Goal: Transaction & Acquisition: Purchase product/service

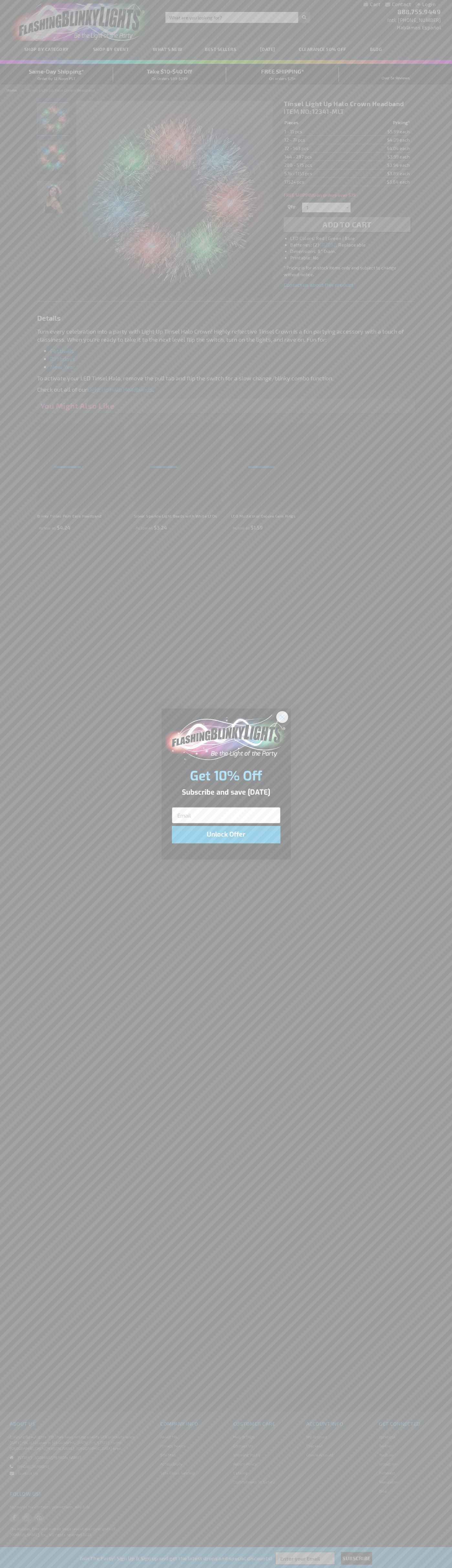
click at [282, 716] on icon "Close dialog" at bounding box center [282, 716] width 4 height 4
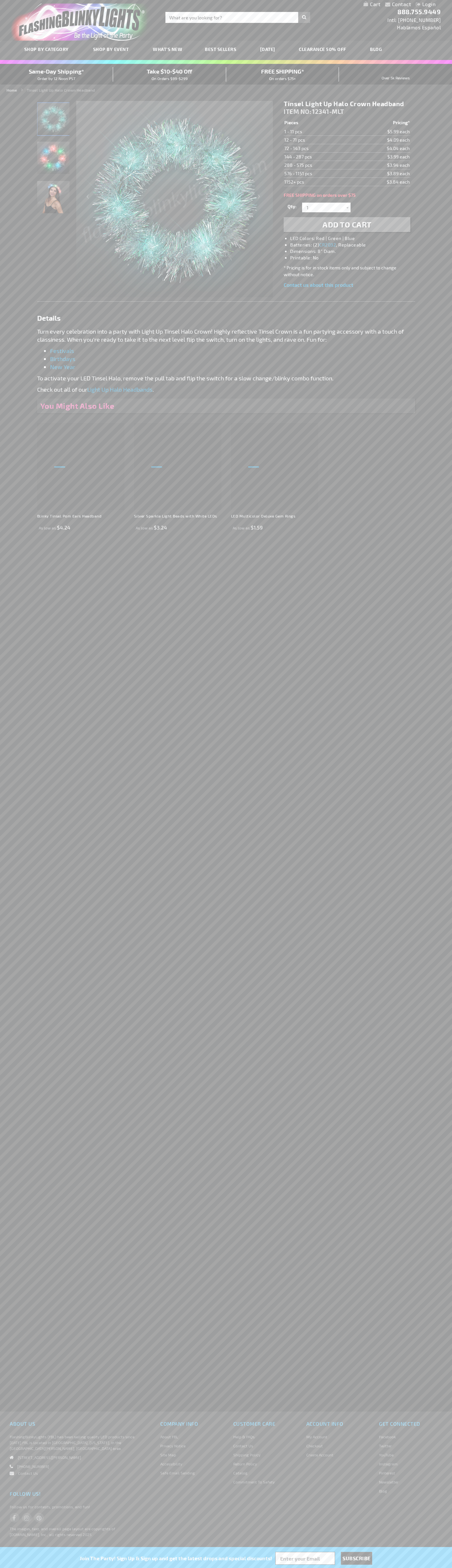
click at [347, 225] on span "Add to Cart" at bounding box center [347, 224] width 49 height 10
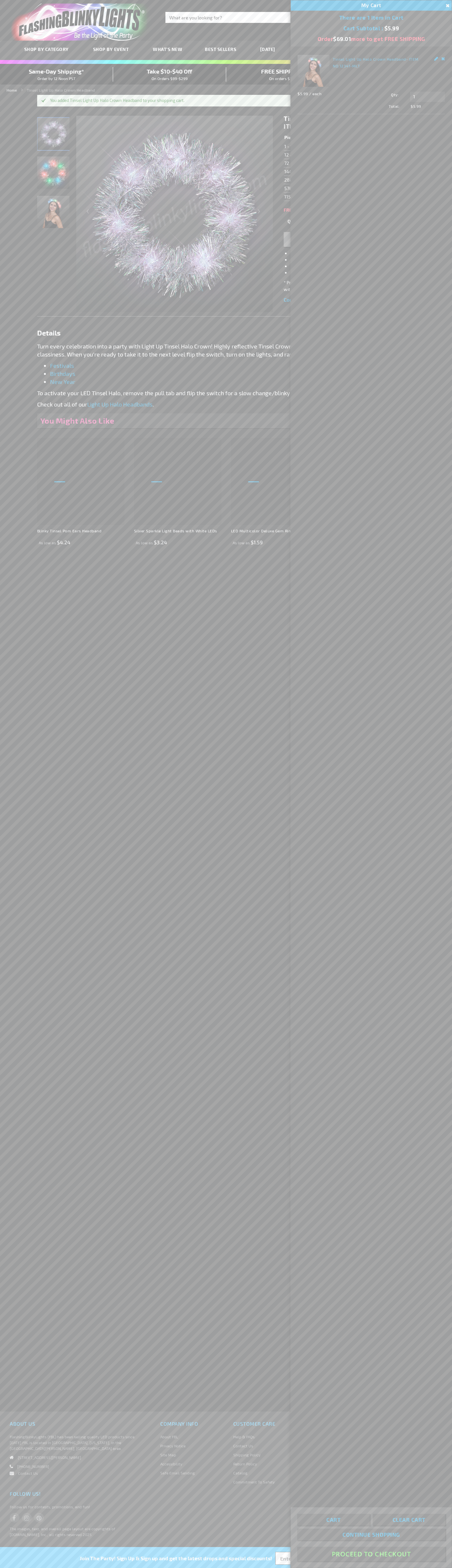
click at [371, 1554] on button "Proceed To Checkout" at bounding box center [370, 1554] width 148 height 14
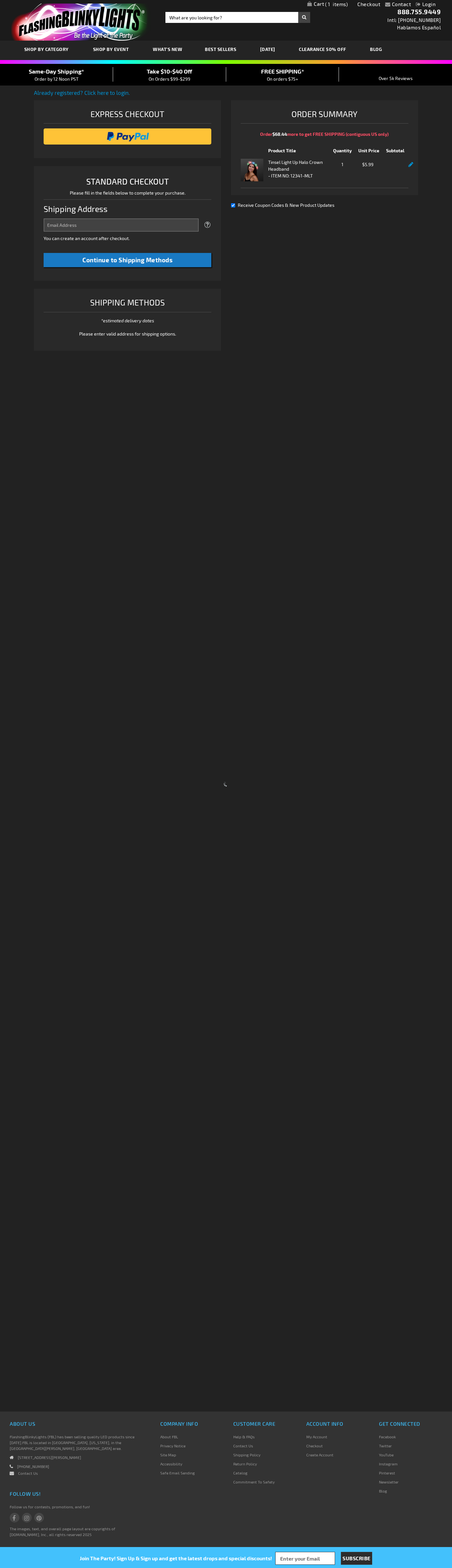
select select "US"
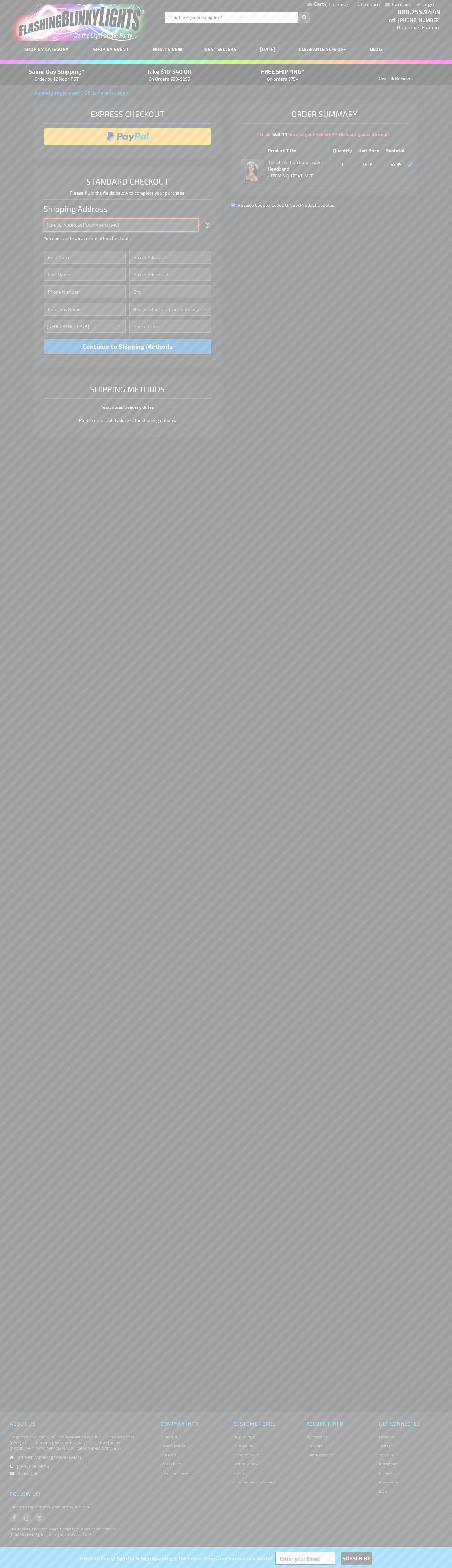
type input "johnsmith005@storebotmail.joonix.net"
type input "John"
type input "2332 Galiano Street"
type input "First floor"
type input "coral gables"
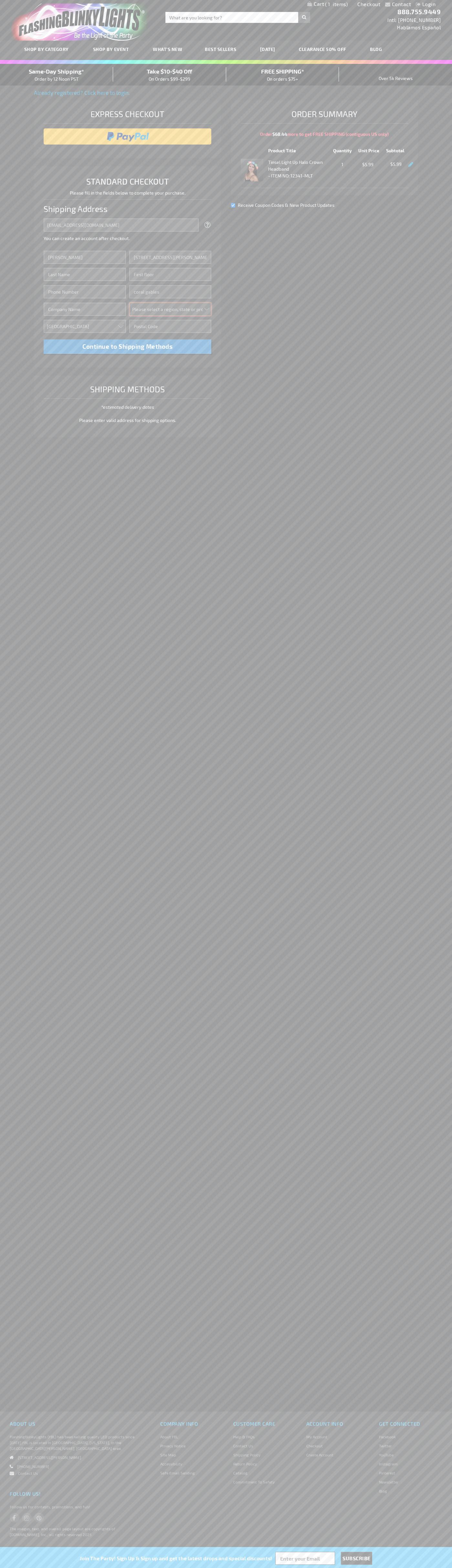
select select "18"
type input "33134"
type input "Smith"
type input "6502530000"
type input "John Smith"
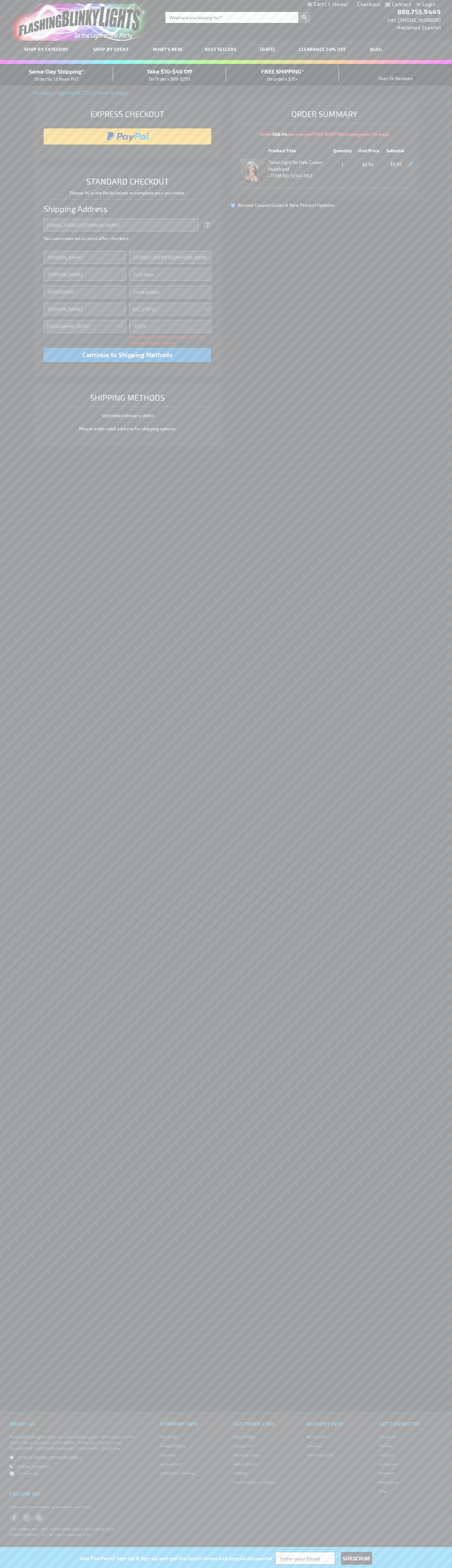
click at [57, 75] on div "Same-Day Shipping* Order by 12 Noon PST" at bounding box center [57, 74] width 113 height 15
click at [128, 136] on input "image" at bounding box center [128, 136] width 161 height 13
